Goal: Task Accomplishment & Management: Manage account settings

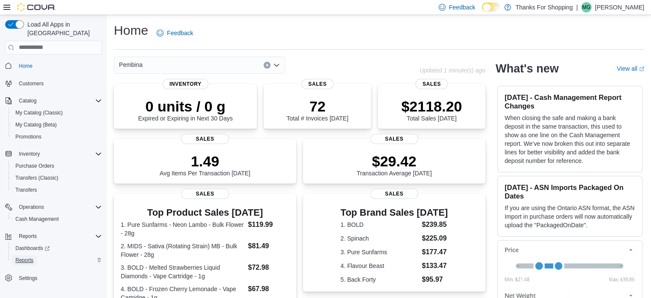
click at [28, 256] on span "Reports" at bounding box center [24, 259] width 18 height 7
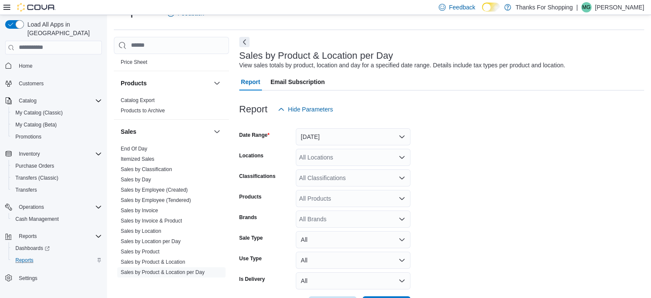
scroll to position [463, 0]
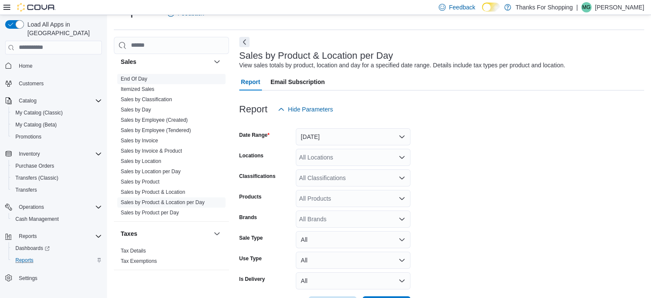
click at [141, 78] on link "End Of Day" at bounding box center [134, 79] width 27 height 6
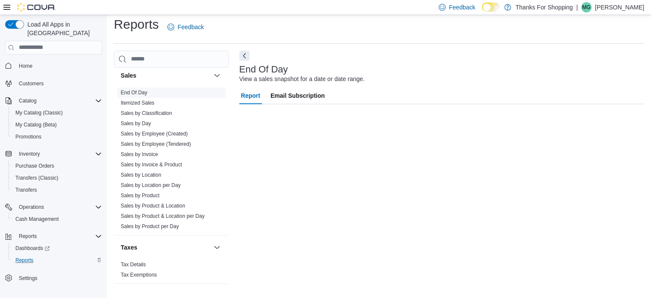
scroll to position [6, 0]
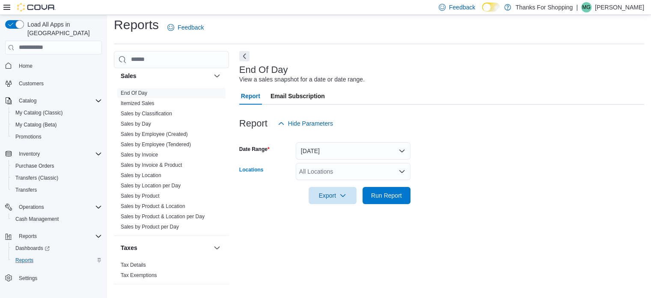
click at [332, 170] on div "All Locations" at bounding box center [353, 171] width 115 height 17
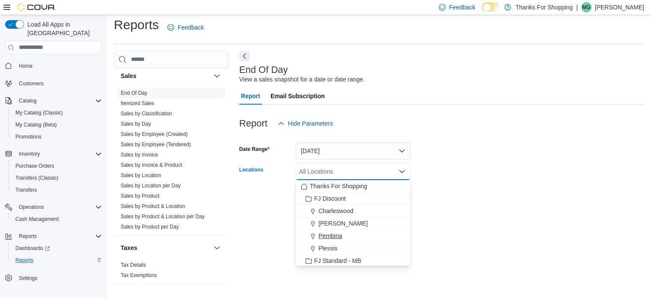
click at [328, 232] on span "Pembina" at bounding box center [331, 235] width 24 height 9
click at [274, 224] on div "End Of Day View a sales snapshot for a date or date range. Report Email Subscri…" at bounding box center [441, 171] width 405 height 240
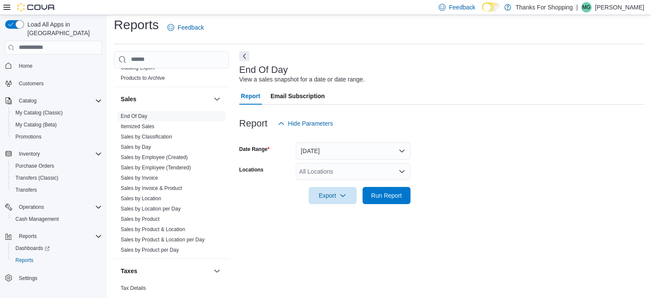
scroll to position [463, 0]
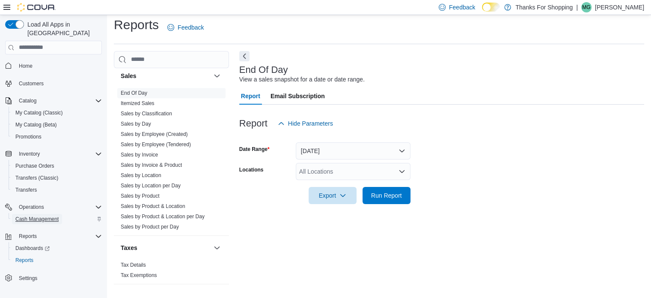
click at [53, 215] on span "Cash Management" at bounding box center [36, 218] width 43 height 7
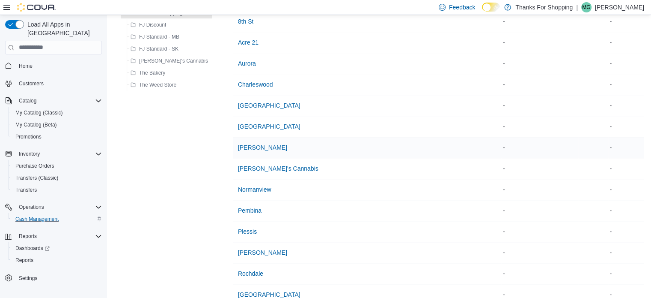
scroll to position [101, 0]
click at [238, 206] on span "Pembina" at bounding box center [250, 210] width 24 height 9
